Goal: Information Seeking & Learning: Find specific fact

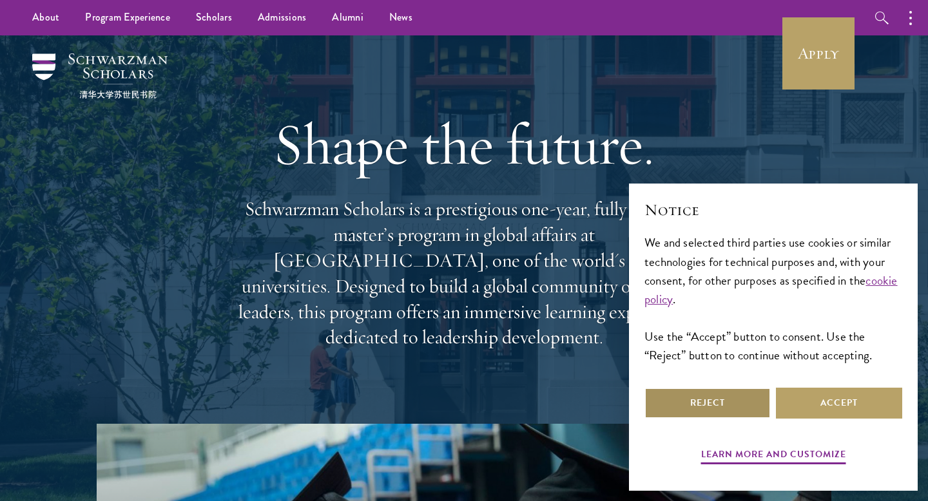
click at [741, 400] on button "Reject" at bounding box center [708, 403] width 126 height 31
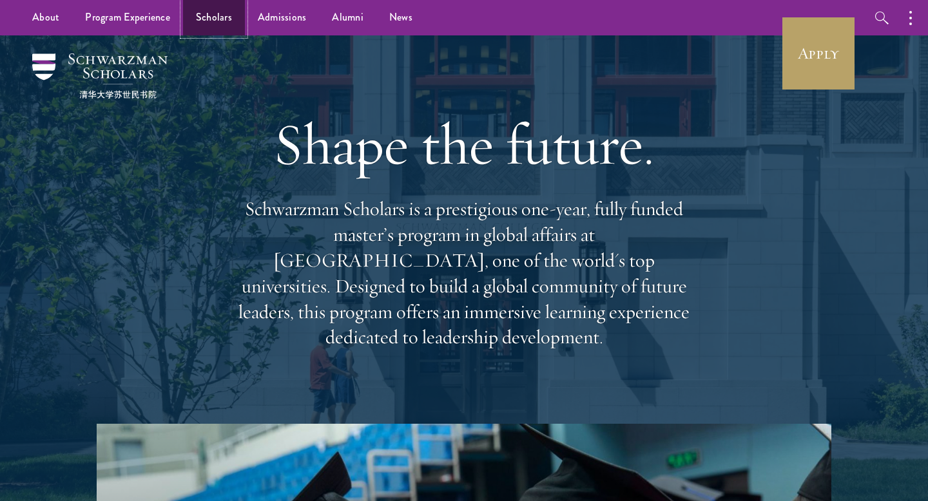
click at [207, 10] on link "Scholars" at bounding box center [214, 17] width 62 height 35
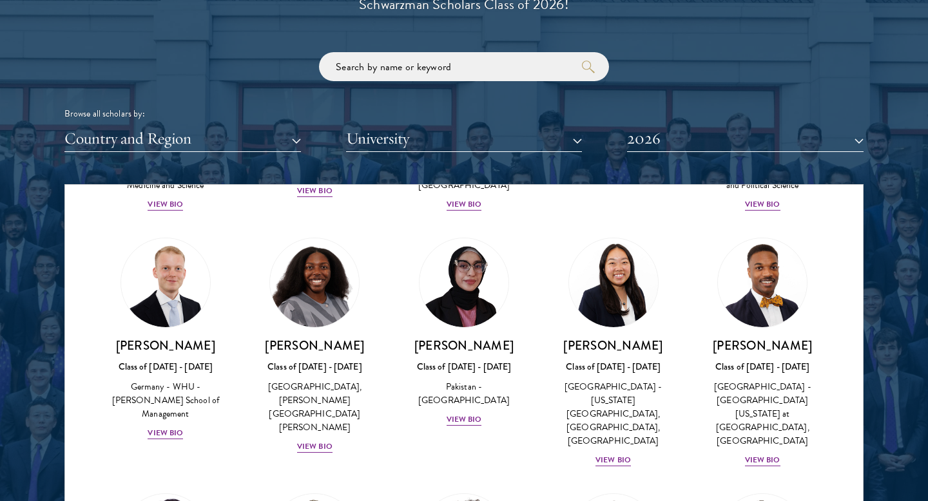
scroll to position [2516, 0]
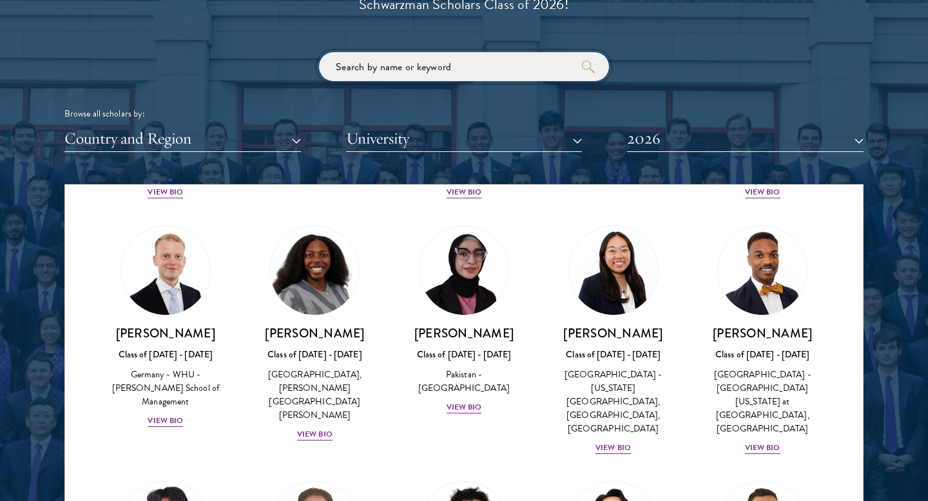
click at [356, 68] on input "search" at bounding box center [464, 66] width 290 height 29
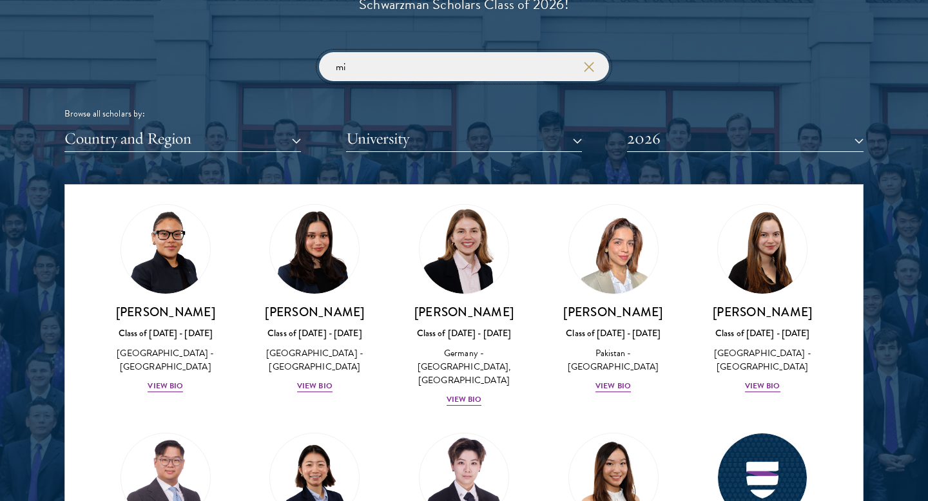
scroll to position [2083, 0]
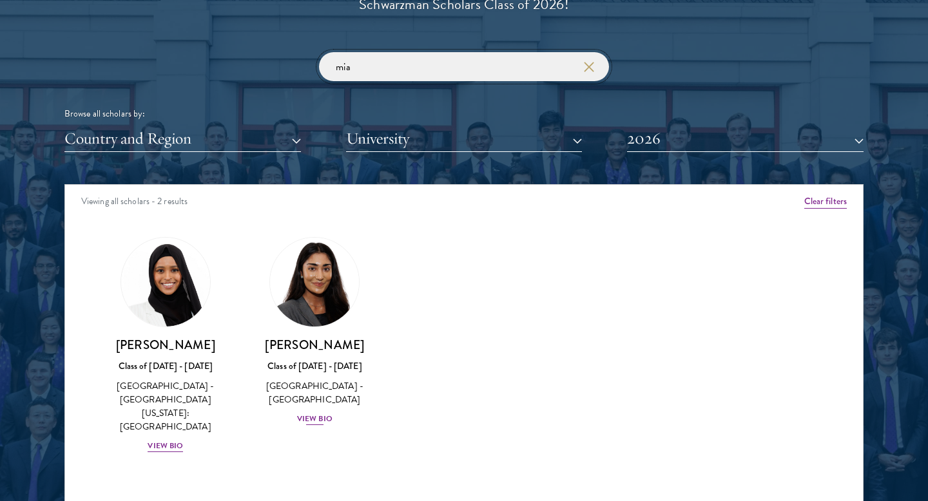
type input "mia"
click at [315, 346] on h3 "[PERSON_NAME]" at bounding box center [315, 345] width 124 height 16
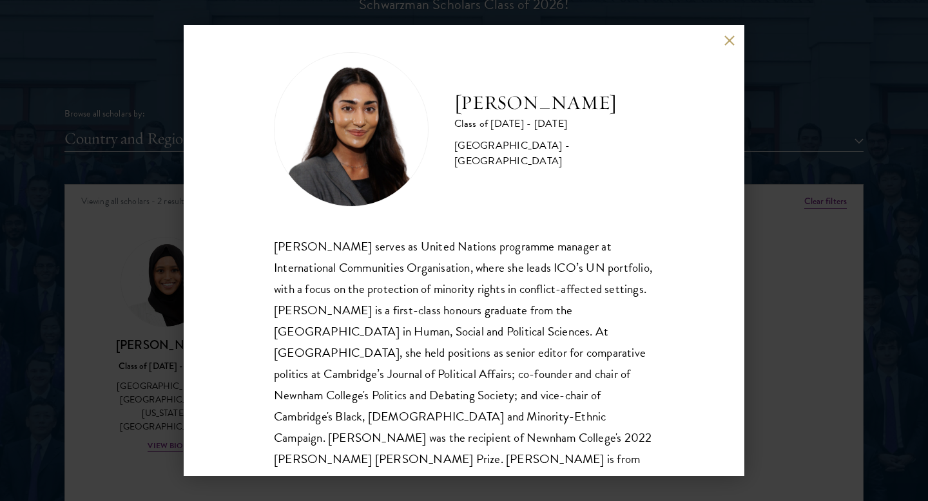
scroll to position [23, 0]
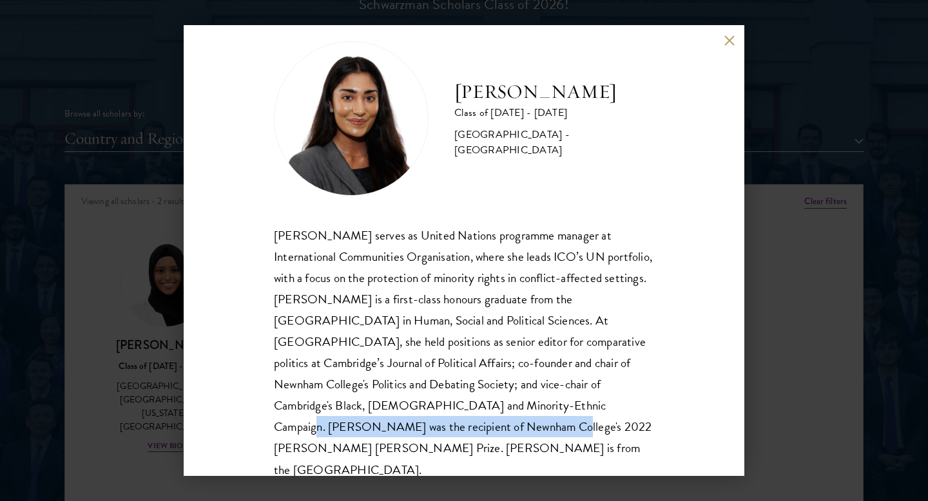
drag, startPoint x: 369, startPoint y: 404, endPoint x: 635, endPoint y: 412, distance: 266.3
click at [635, 412] on div "[PERSON_NAME] serves as United Nations programme manager at International Commu…" at bounding box center [464, 353] width 380 height 256
copy div "[GEOGRAPHIC_DATA]'s 2022 [PERSON_NAME] [PERSON_NAME] Prize."
